Goal: Task Accomplishment & Management: Complete application form

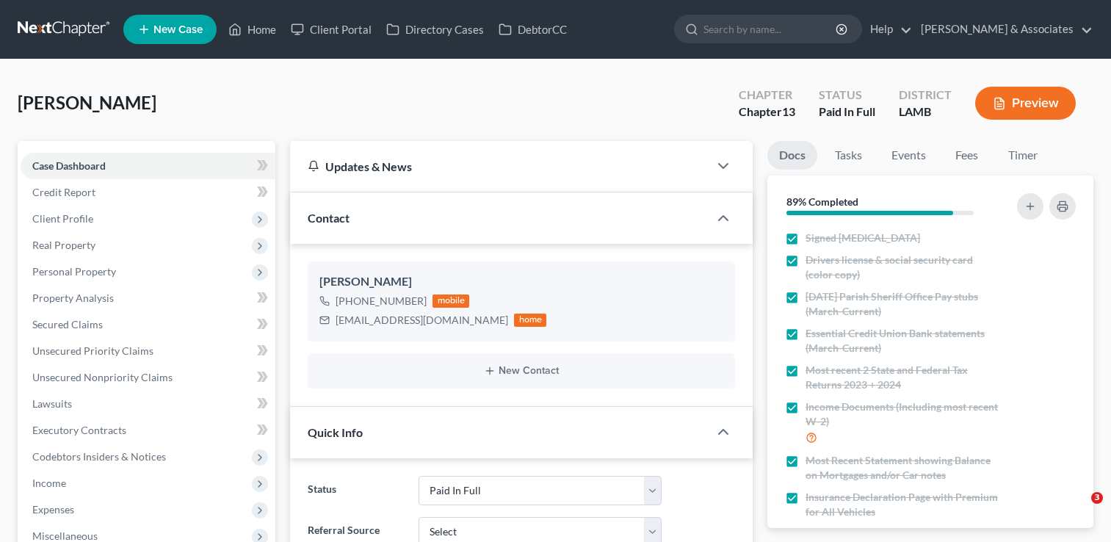
select select "17"
click at [132, 215] on span "Client Profile" at bounding box center [148, 219] width 255 height 26
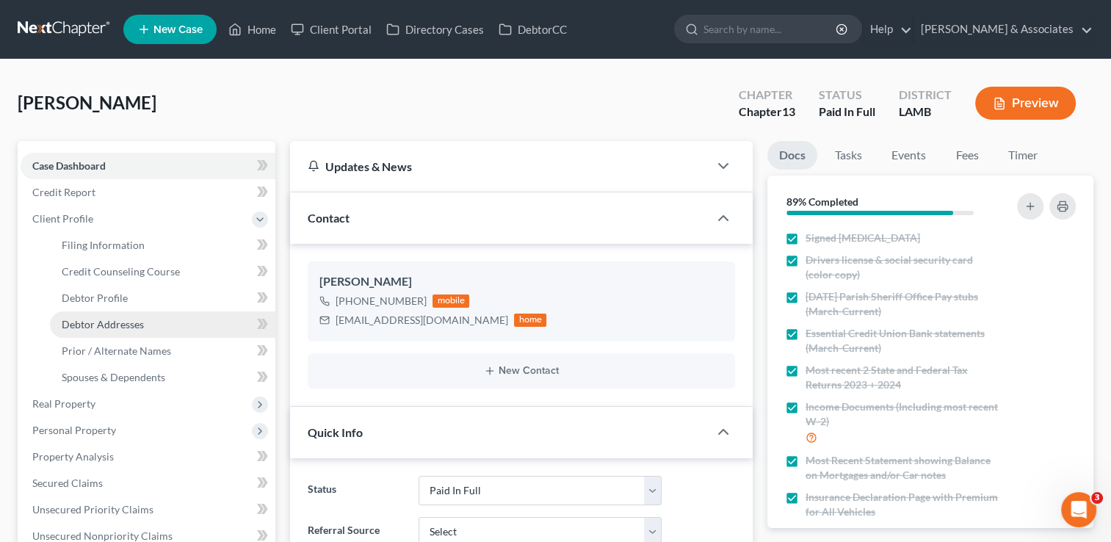
click at [151, 330] on link "Debtor Addresses" at bounding box center [163, 324] width 226 height 26
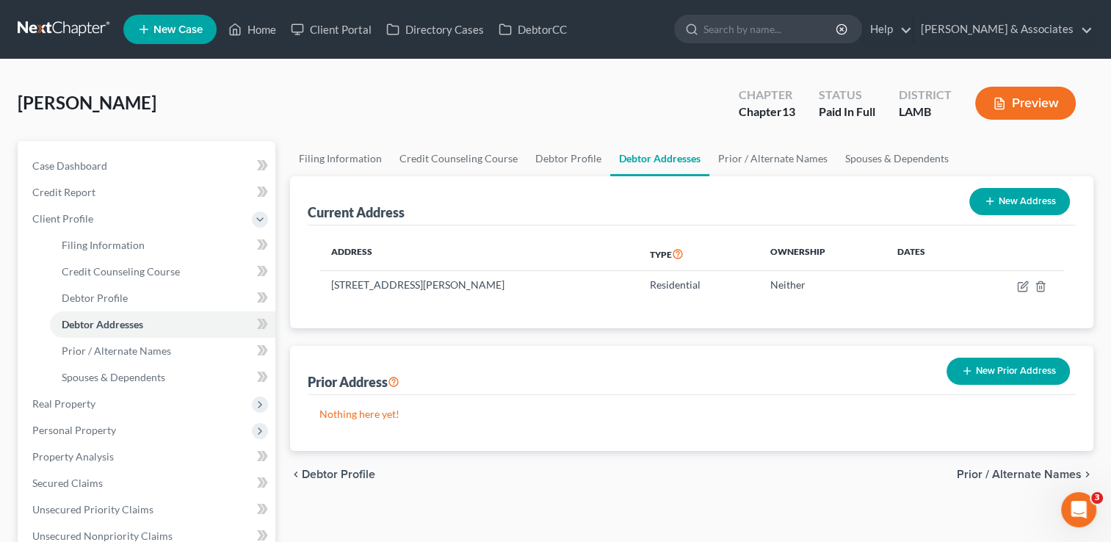
click at [1018, 213] on button "New Address" at bounding box center [1020, 201] width 101 height 27
select select "0"
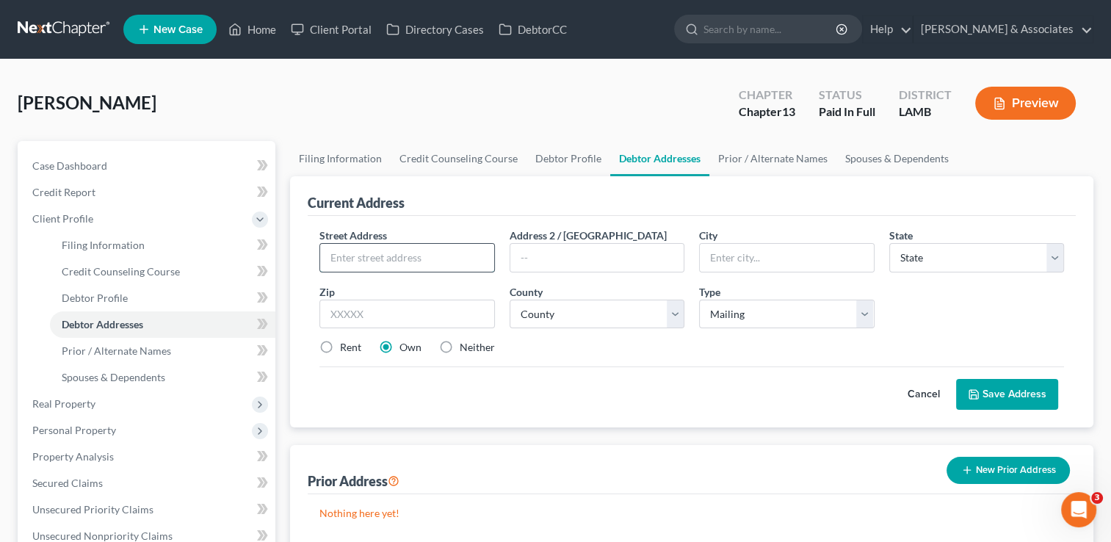
click at [444, 250] on input "text" at bounding box center [406, 258] width 173 height 28
type input "p"
type input "O"
type input "PO Box 6"
click at [435, 304] on input "text" at bounding box center [407, 314] width 175 height 29
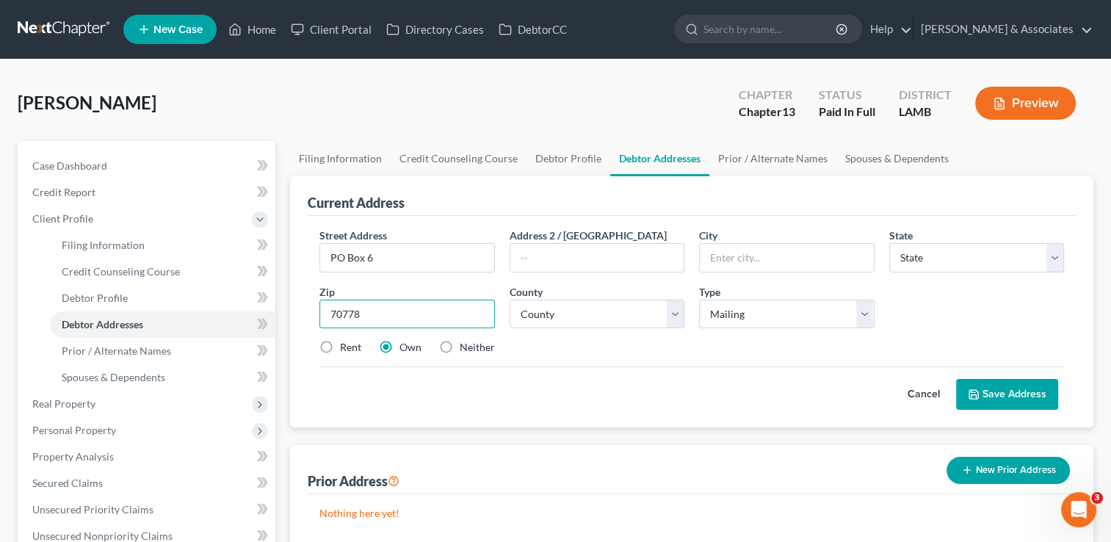
type input "70778"
type input "Sorrento"
select select "19"
select select "2"
click at [998, 404] on button "Save Address" at bounding box center [1007, 394] width 102 height 31
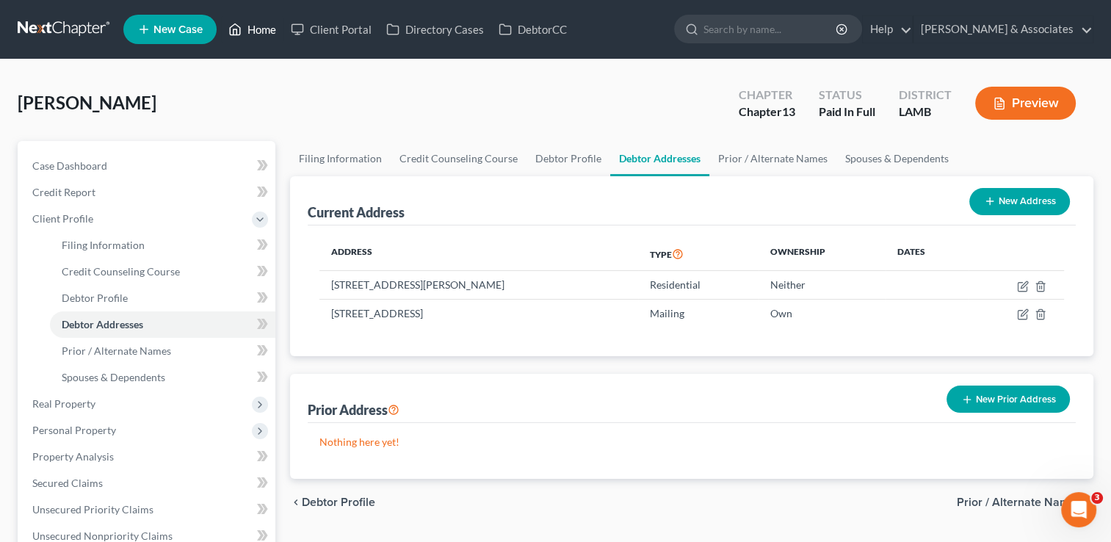
click at [267, 26] on link "Home" at bounding box center [252, 29] width 62 height 26
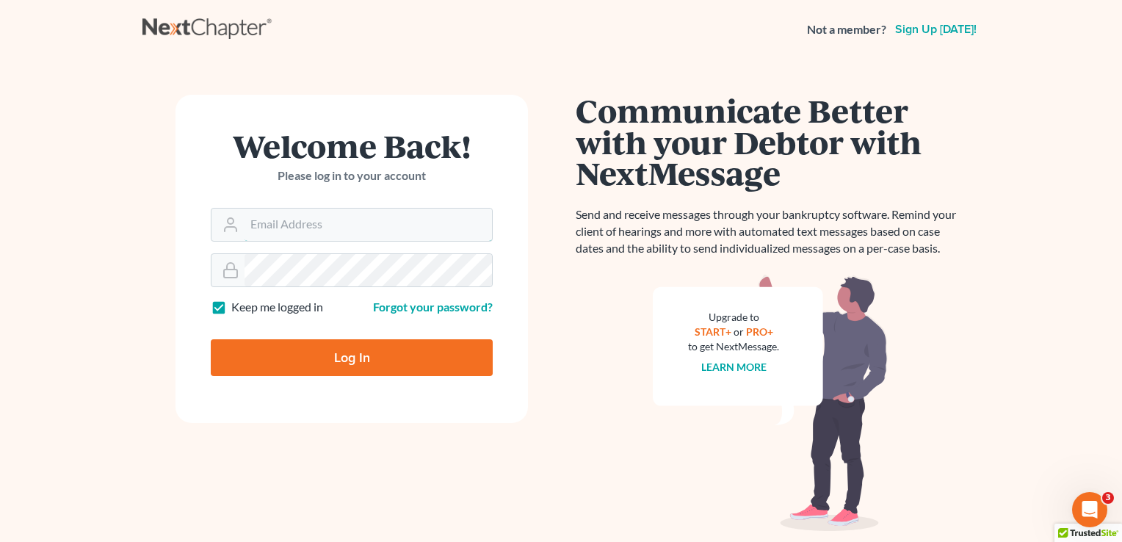
type input "[EMAIL_ADDRESS][DOMAIN_NAME]"
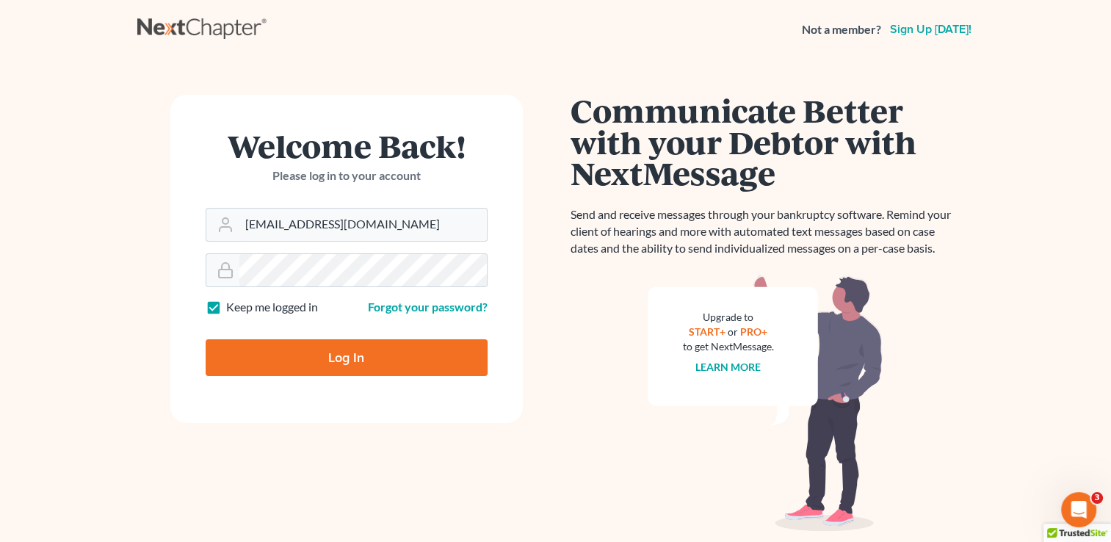
click at [317, 365] on input "Log In" at bounding box center [347, 357] width 282 height 37
type input "Thinking..."
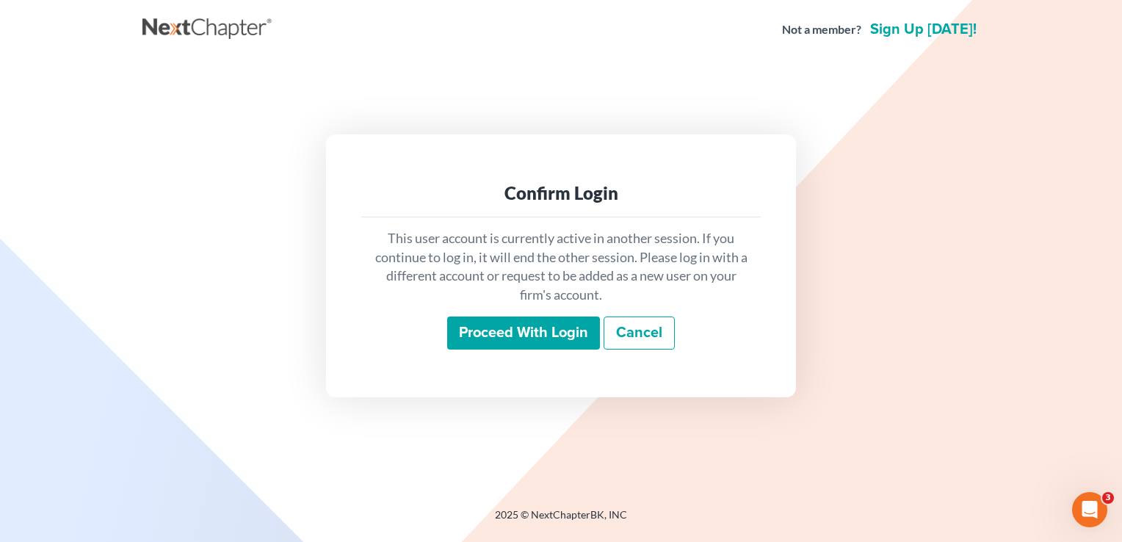
click at [500, 328] on input "Proceed with login" at bounding box center [523, 334] width 153 height 34
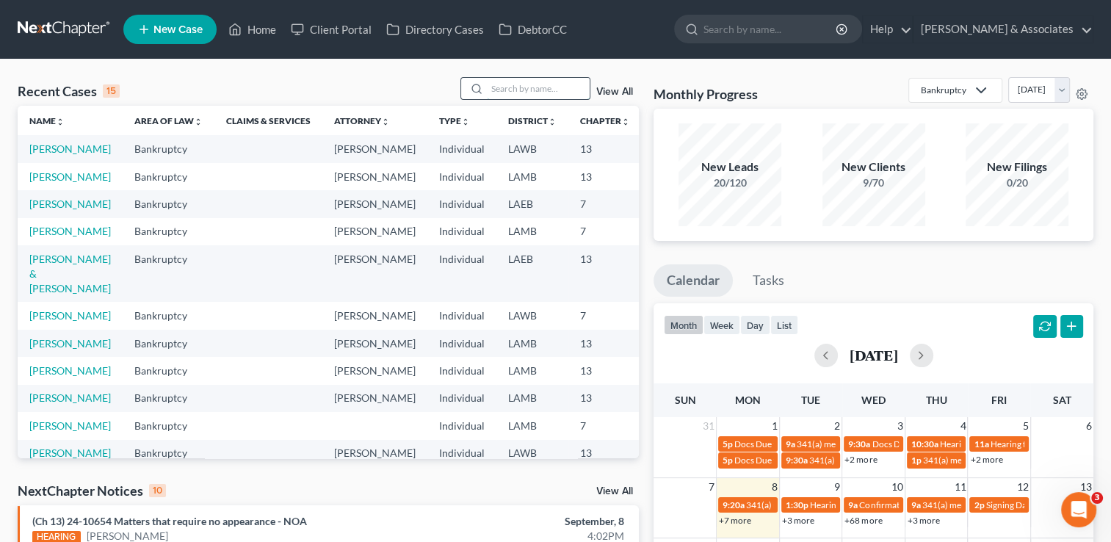
click at [555, 90] on input "search" at bounding box center [538, 88] width 103 height 21
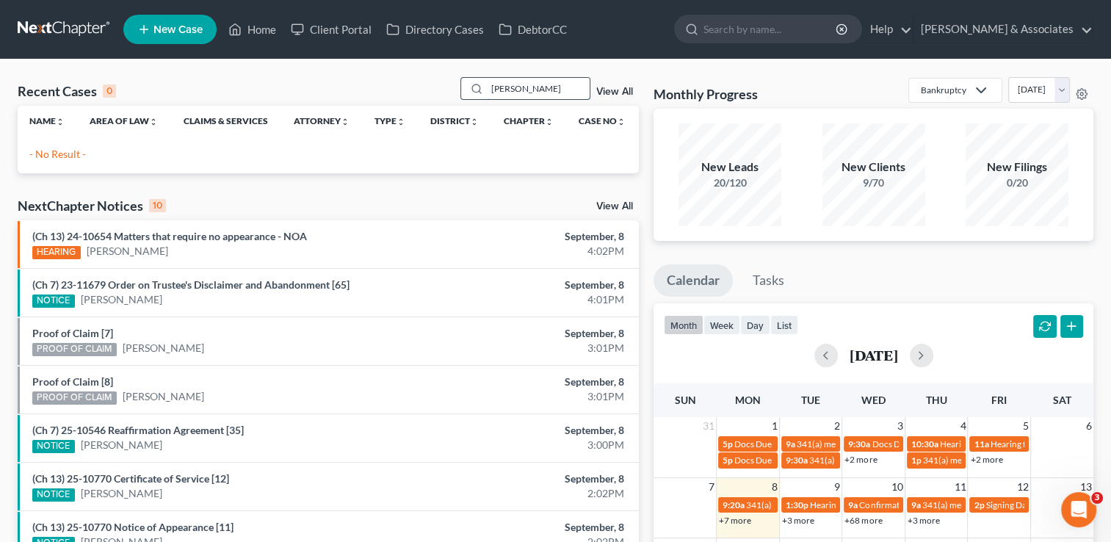
click at [555, 90] on input "[PERSON_NAME]" at bounding box center [538, 88] width 103 height 21
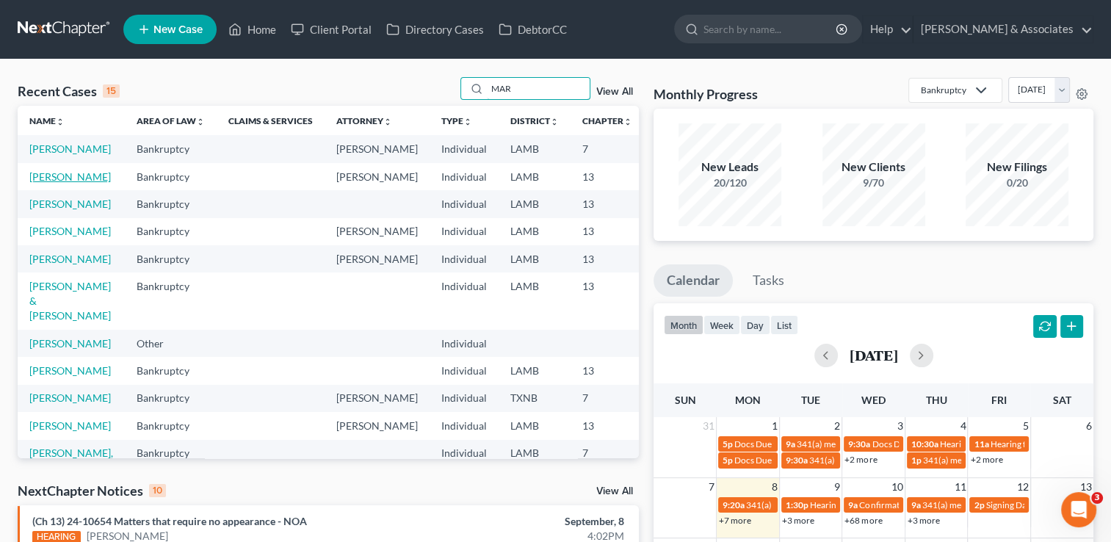
type input "MAR"
click at [44, 183] on link "[PERSON_NAME]" at bounding box center [70, 176] width 82 height 12
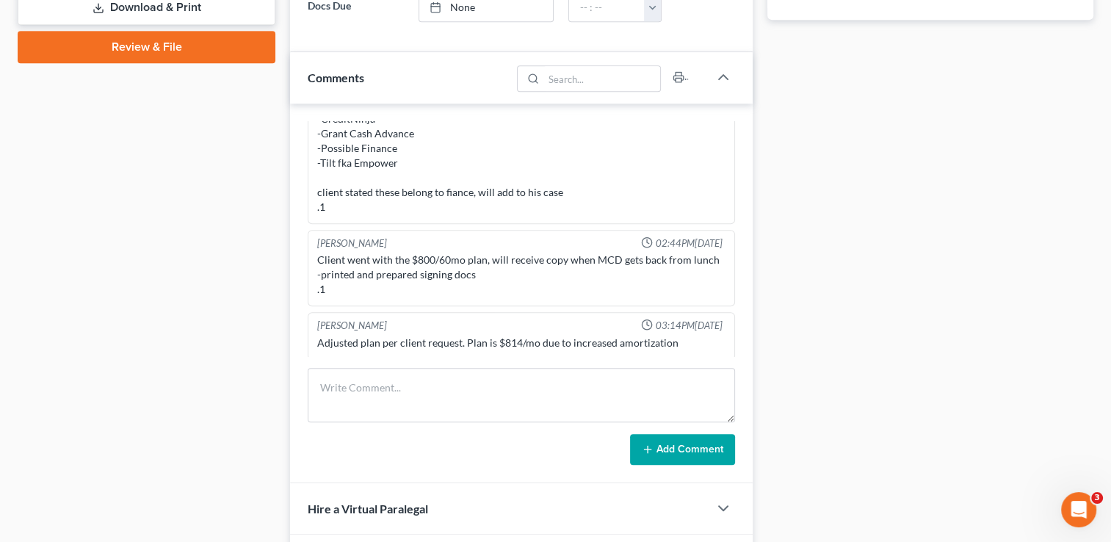
scroll to position [887, 0]
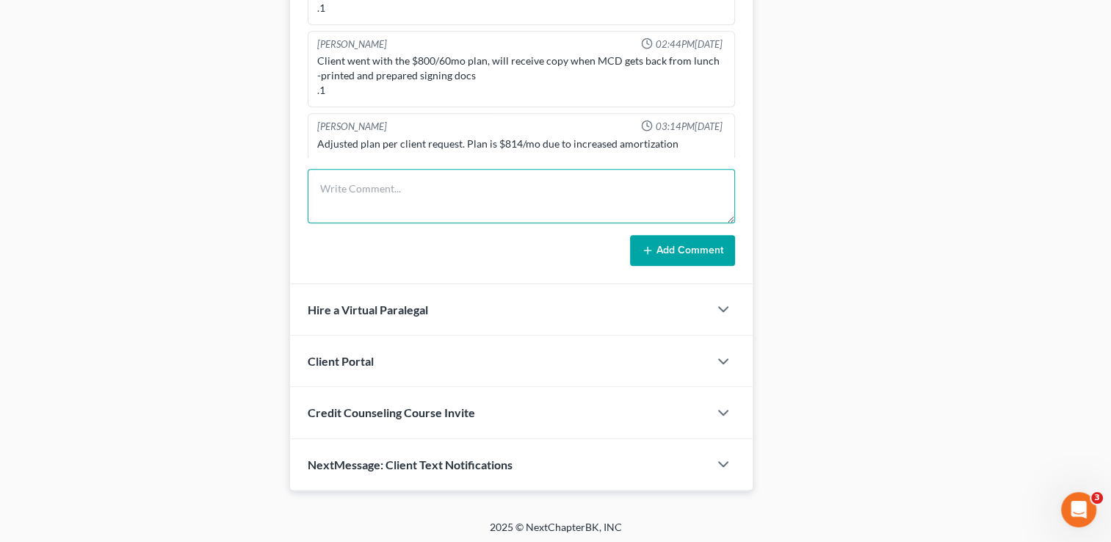
click at [394, 178] on textarea at bounding box center [522, 196] width 428 height 54
type textarea "Signing complete. Adjustments made and signed documents added to onedrive."
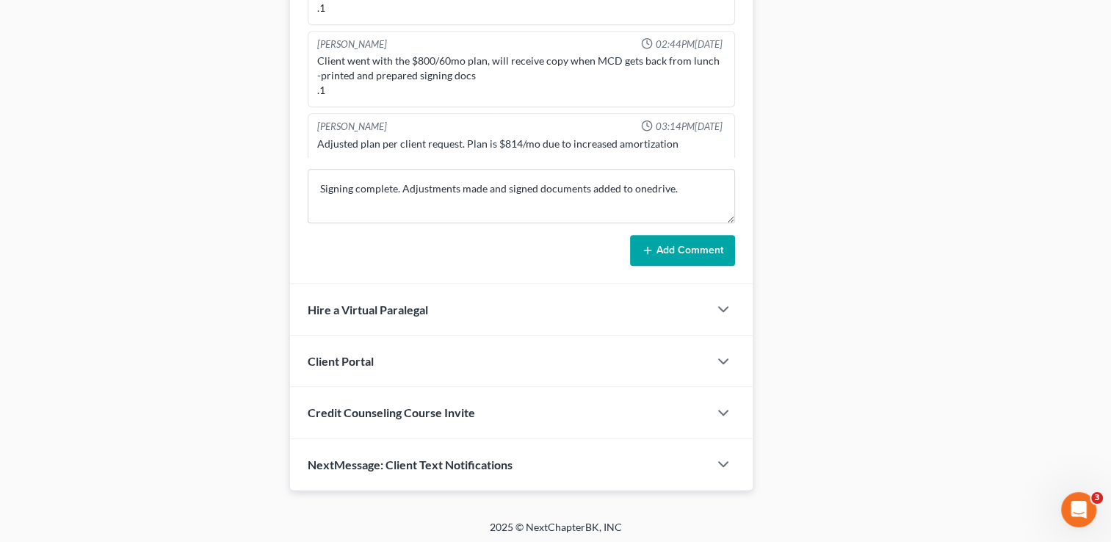
click at [658, 258] on button "Add Comment" at bounding box center [682, 250] width 105 height 31
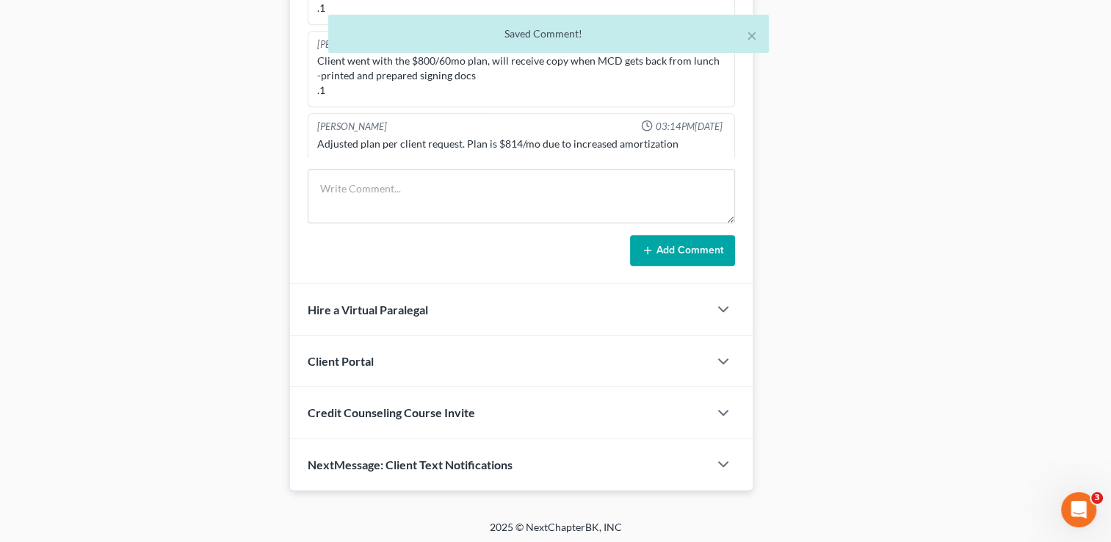
scroll to position [1401, 0]
